Goal: Transaction & Acquisition: Purchase product/service

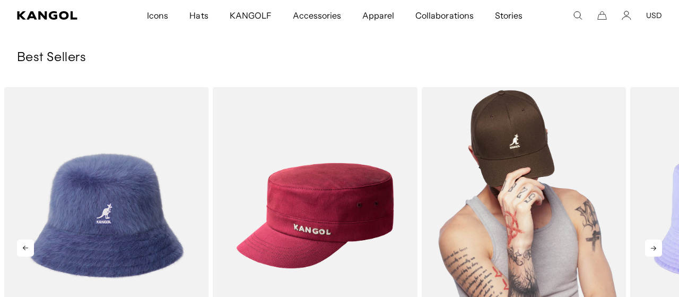
scroll to position [0, 219]
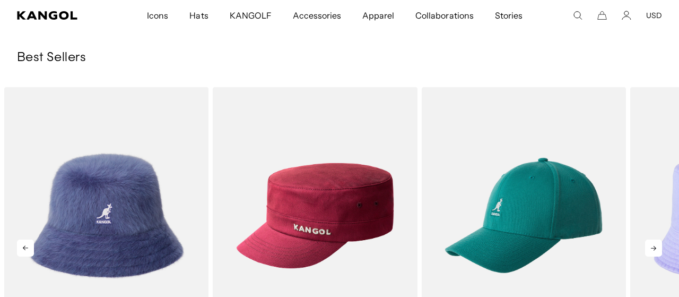
click at [651, 244] on icon at bounding box center [653, 247] width 17 height 17
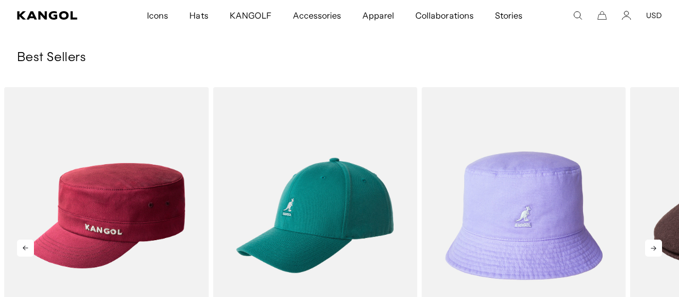
click at [651, 244] on icon at bounding box center [653, 247] width 17 height 17
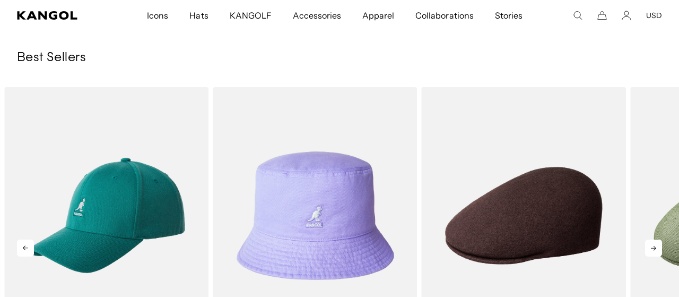
click at [653, 245] on icon at bounding box center [653, 247] width 17 height 17
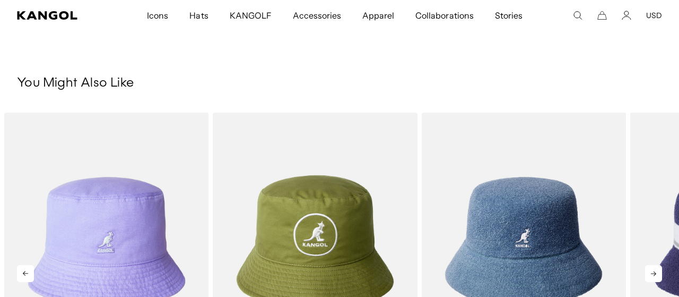
scroll to position [0, 0]
click at [656, 273] on icon at bounding box center [653, 273] width 5 height 5
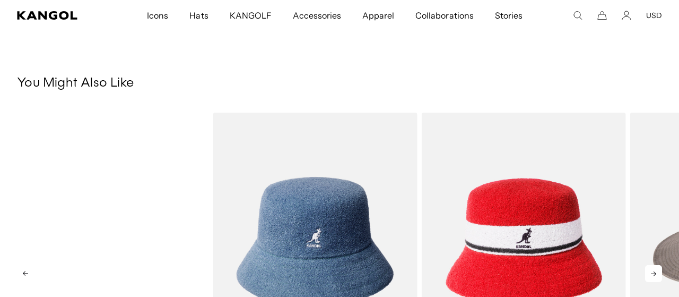
scroll to position [0, 219]
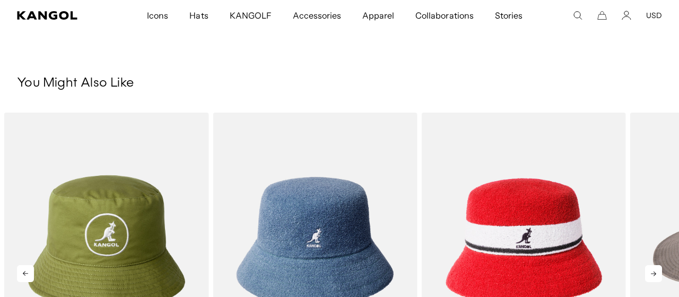
click at [27, 271] on icon at bounding box center [25, 273] width 17 height 17
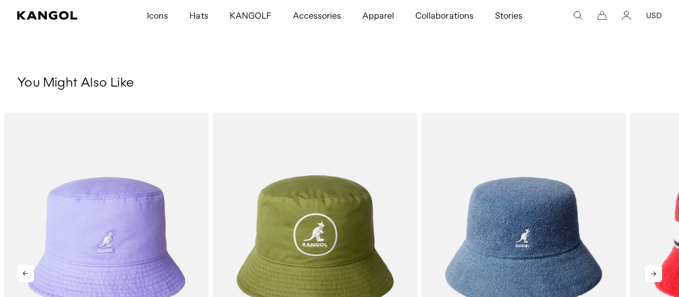
click at [27, 271] on icon at bounding box center [25, 273] width 17 height 17
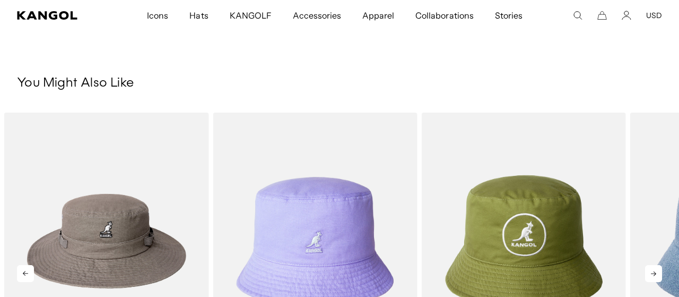
click at [27, 271] on icon at bounding box center [25, 273] width 17 height 17
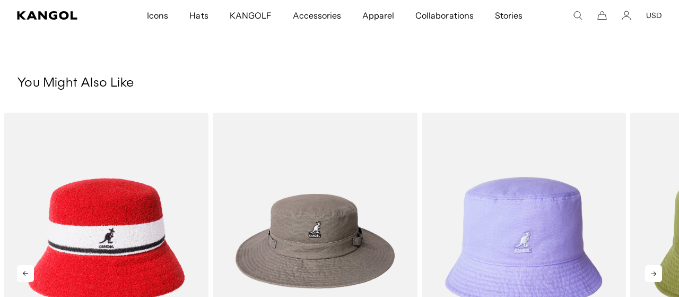
scroll to position [0, 0]
click at [27, 271] on icon at bounding box center [25, 273] width 17 height 17
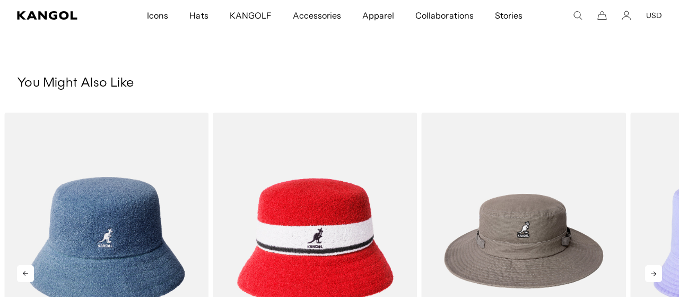
click at [27, 271] on icon at bounding box center [25, 273] width 17 height 17
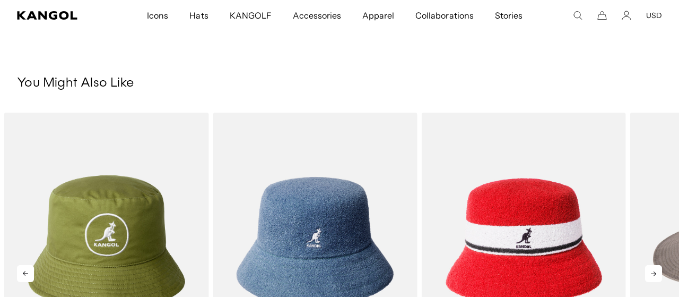
click at [27, 271] on icon at bounding box center [25, 273] width 17 height 17
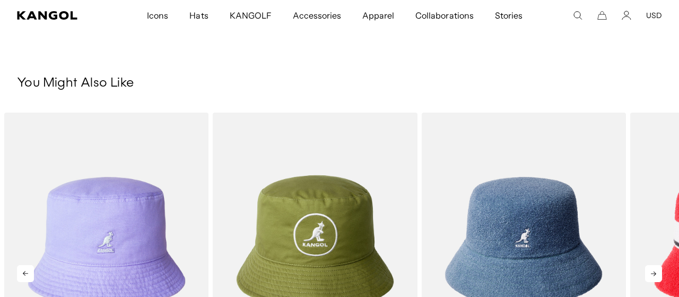
click at [27, 271] on icon at bounding box center [25, 273] width 17 height 17
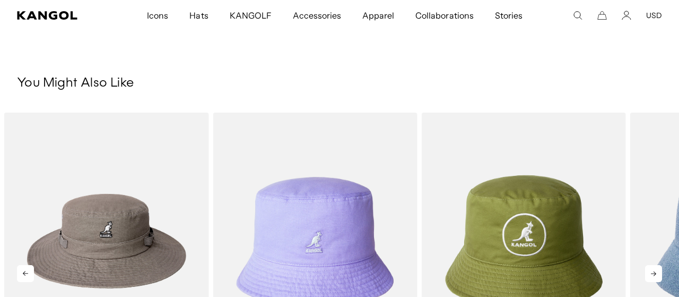
click at [27, 271] on icon at bounding box center [25, 273] width 17 height 17
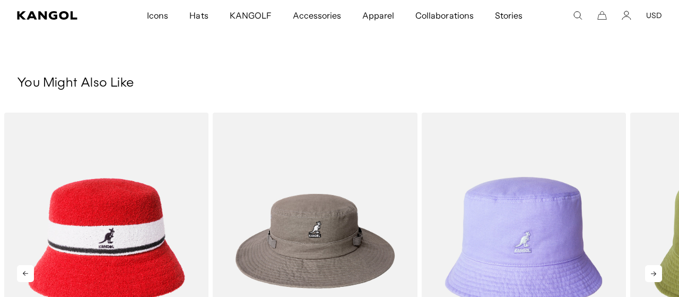
scroll to position [0, 219]
click at [27, 271] on icon at bounding box center [25, 273] width 17 height 17
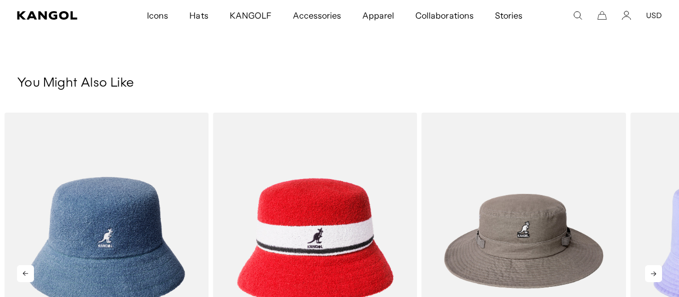
click at [27, 271] on icon at bounding box center [25, 273] width 17 height 17
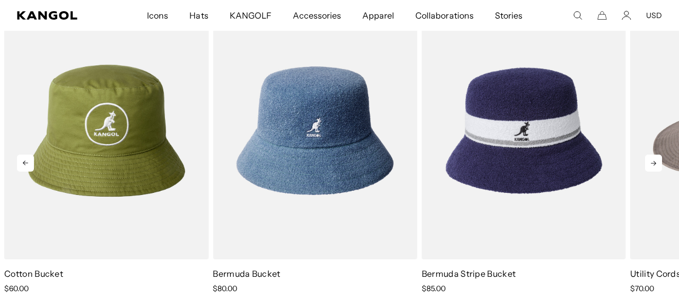
scroll to position [0, 0]
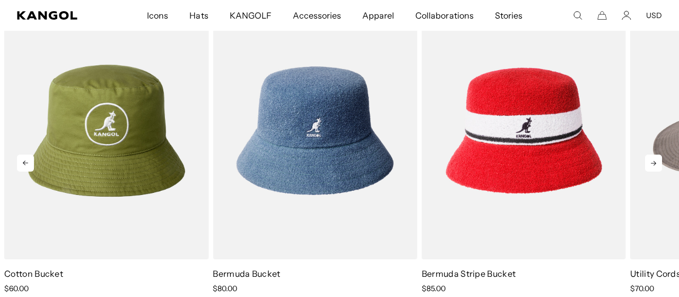
click at [657, 164] on icon at bounding box center [653, 162] width 17 height 17
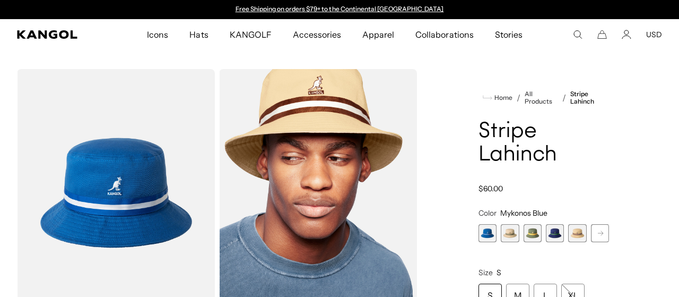
click at [533, 226] on span "3 of 9" at bounding box center [533, 233] width 18 height 18
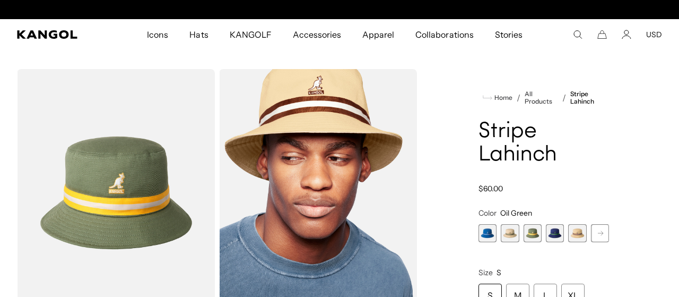
scroll to position [0, 219]
click at [557, 234] on span "4 of 9" at bounding box center [555, 233] width 18 height 18
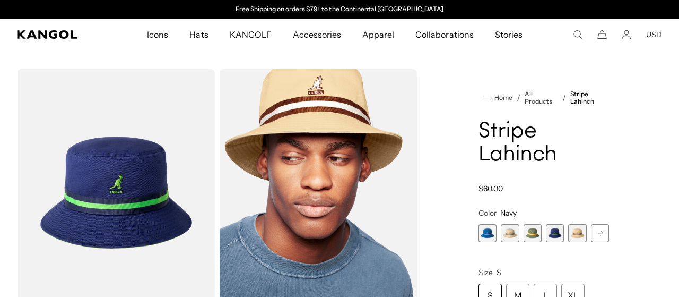
click at [578, 239] on span "5 of 9" at bounding box center [577, 233] width 18 height 18
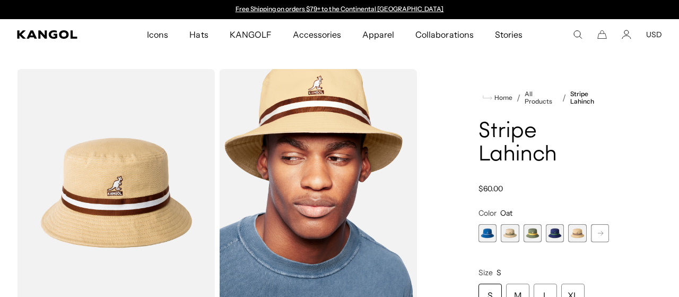
click at [488, 234] on span "1 of 9" at bounding box center [488, 233] width 18 height 18
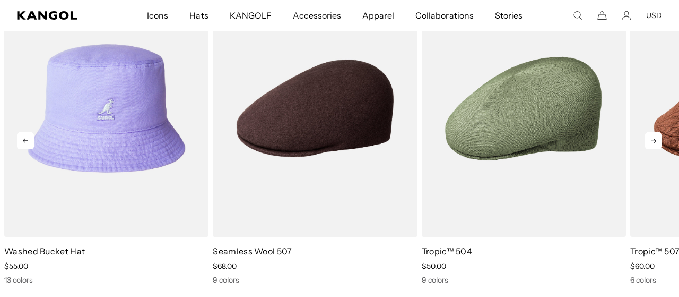
click at [651, 140] on icon at bounding box center [653, 140] width 17 height 17
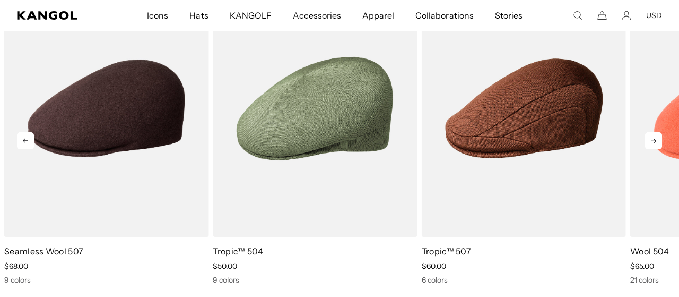
click at [651, 140] on icon at bounding box center [653, 140] width 17 height 17
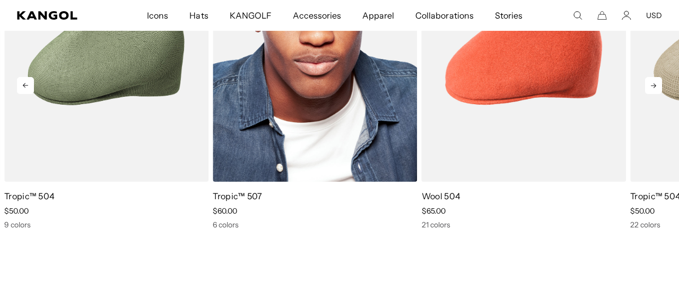
scroll to position [0, 219]
click at [343, 119] on img "10 of 10" at bounding box center [315, 53] width 204 height 257
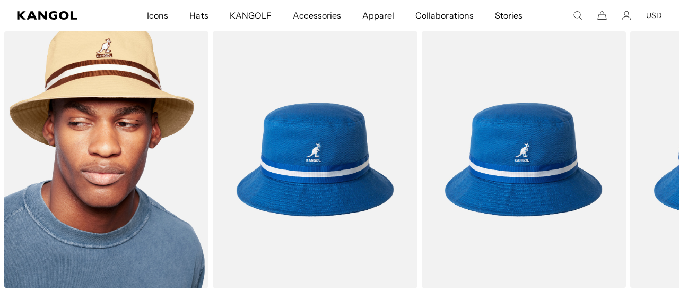
scroll to position [0, 219]
click at [197, 163] on img "1 of 1" at bounding box center [106, 159] width 204 height 257
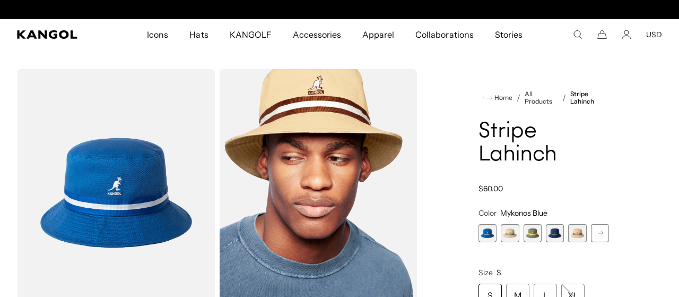
scroll to position [0, 219]
